Goal: Information Seeking & Learning: Learn about a topic

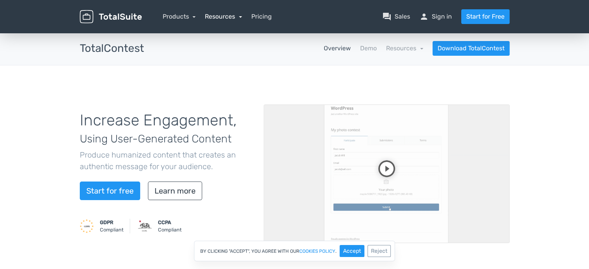
click at [226, 17] on link "Resources" at bounding box center [223, 16] width 37 height 7
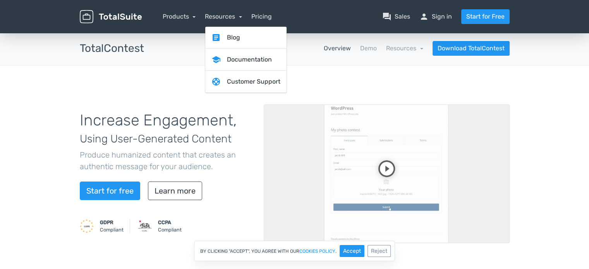
click at [348, 58] on div "TotalContest apps Overview Demo Resources school Documentation article Changelo…" at bounding box center [294, 48] width 441 height 33
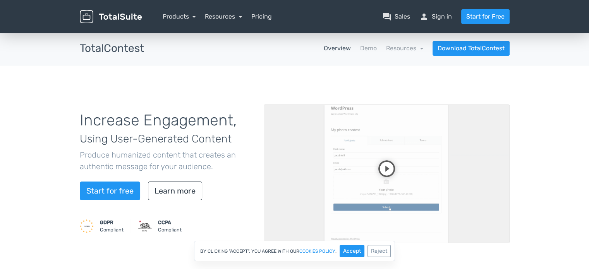
click at [339, 49] on link "Overview" at bounding box center [337, 48] width 27 height 9
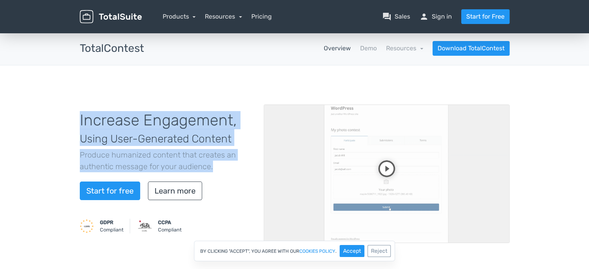
drag, startPoint x: 81, startPoint y: 123, endPoint x: 227, endPoint y: 164, distance: 151.9
click at [227, 164] on div "Increase Engagement, Using User-Generated Content Produce humanized content tha…" at bounding box center [166, 174] width 184 height 142
copy div "Increase Engagement, Using User-Generated Content Produce humanized content tha…"
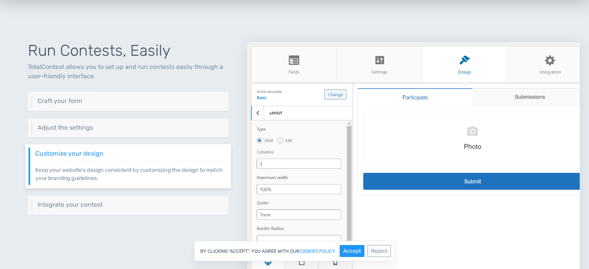
scroll to position [310, 0]
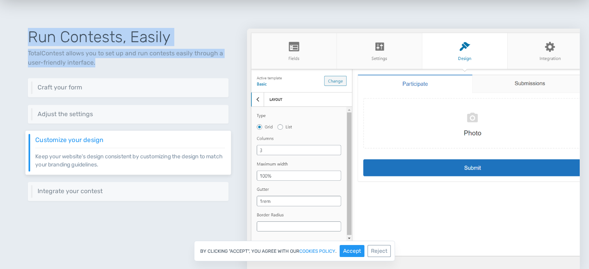
drag, startPoint x: 27, startPoint y: 37, endPoint x: 100, endPoint y: 61, distance: 76.6
click at [100, 61] on div "Run Contests, Easily TotalContest allows you to set up and run contests easily …" at bounding box center [128, 140] width 238 height 261
copy div "Run Contests, Easily TotalContest allows you to set up and run contests easily …"
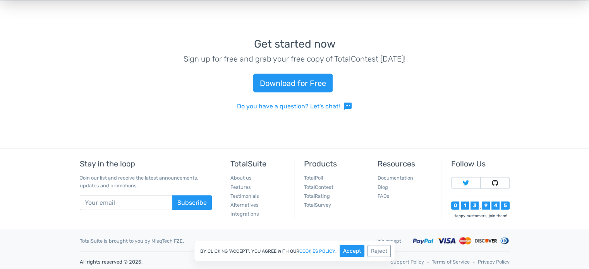
scroll to position [1638, 0]
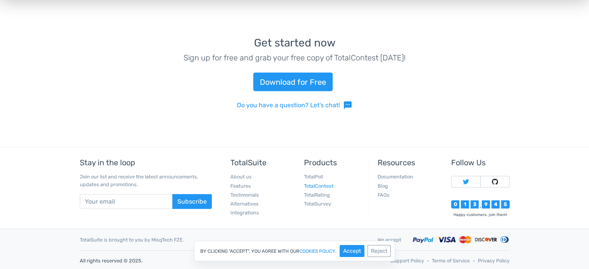
click at [322, 185] on link "TotalContest" at bounding box center [318, 186] width 29 height 6
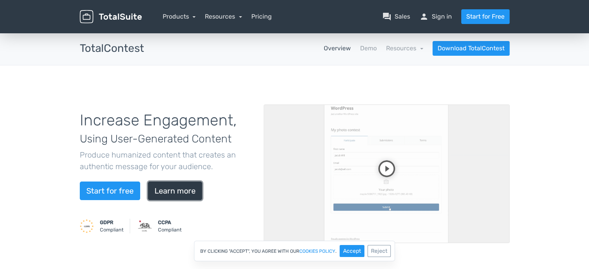
click at [171, 190] on link "Learn more" at bounding box center [175, 191] width 54 height 19
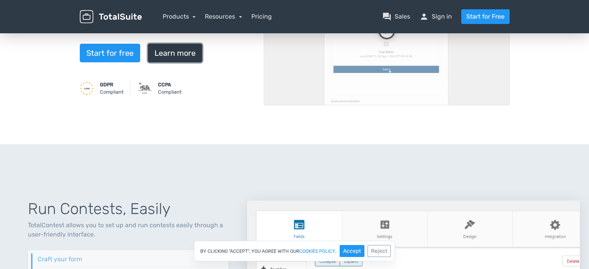
scroll to position [278, 0]
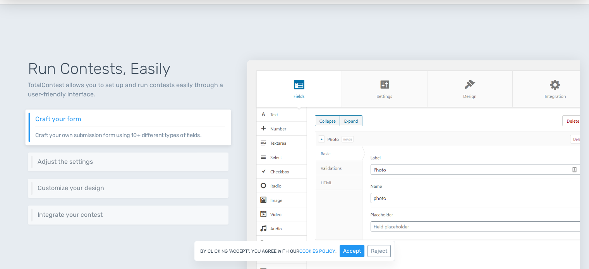
click at [111, 135] on p "Craft your own submission form using 10+ different types of fields." at bounding box center [130, 133] width 190 height 13
click at [89, 168] on div "Adjust the settings Adjust your contest's behavior through a rich set of settin…" at bounding box center [129, 161] width 206 height 19
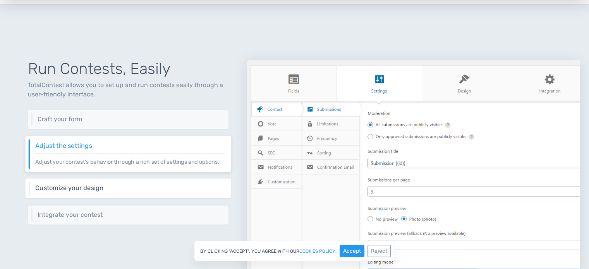
click at [97, 182] on div "Customize your design Keep your website's design consistent by customizing the …" at bounding box center [129, 188] width 206 height 19
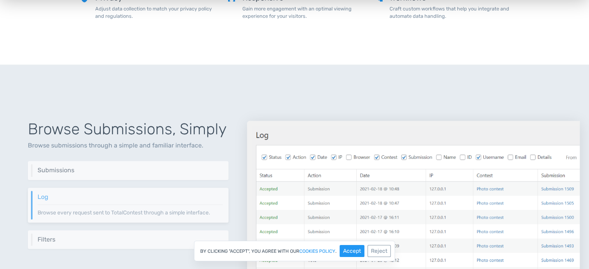
scroll to position [820, 0]
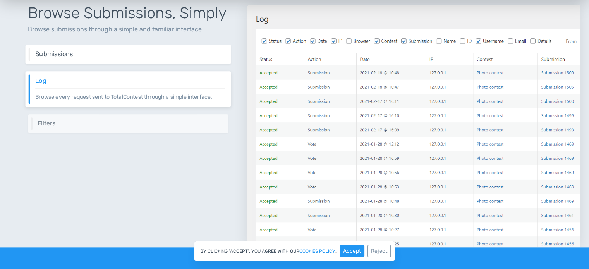
click at [86, 51] on h6 "Submissions" at bounding box center [130, 54] width 190 height 7
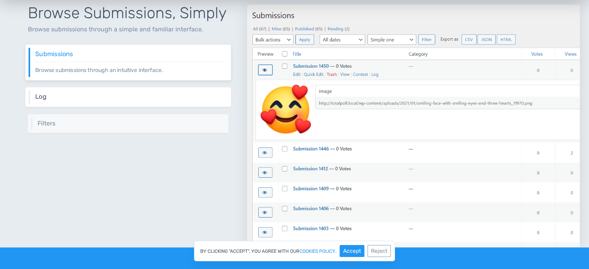
click at [82, 93] on h6 "Log" at bounding box center [130, 96] width 190 height 7
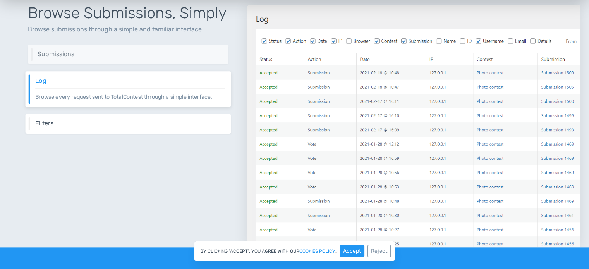
click at [82, 125] on h6 "Filters" at bounding box center [130, 123] width 190 height 7
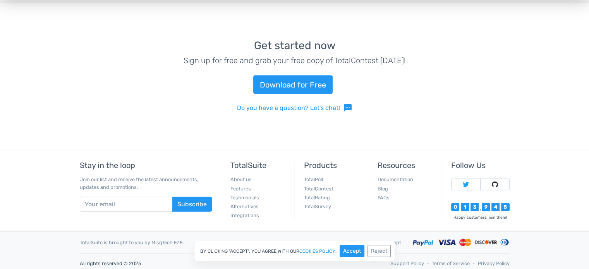
scroll to position [1638, 0]
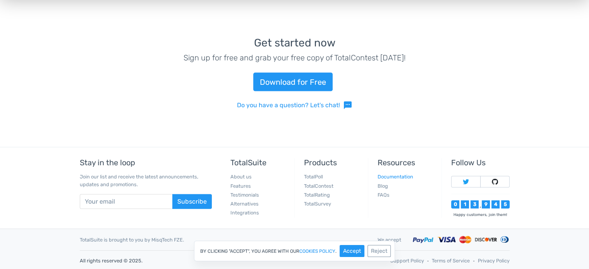
click at [392, 176] on link "Documentation" at bounding box center [395, 177] width 36 height 6
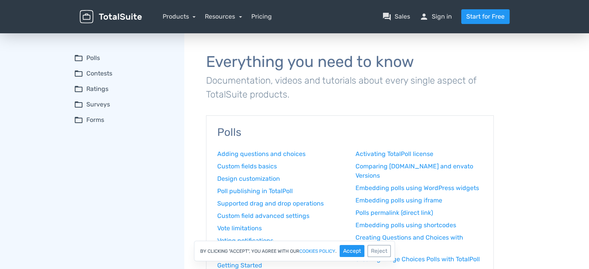
click at [99, 77] on summary "folder_open Contests" at bounding box center [123, 73] width 99 height 9
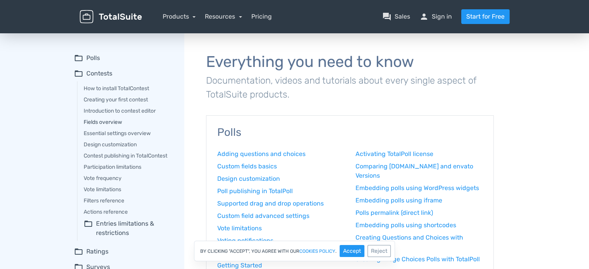
click at [102, 123] on link "Fields overview" at bounding box center [129, 122] width 90 height 8
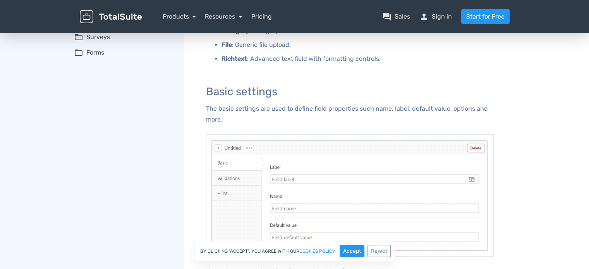
scroll to position [155, 0]
